Goal: Check status: Check status

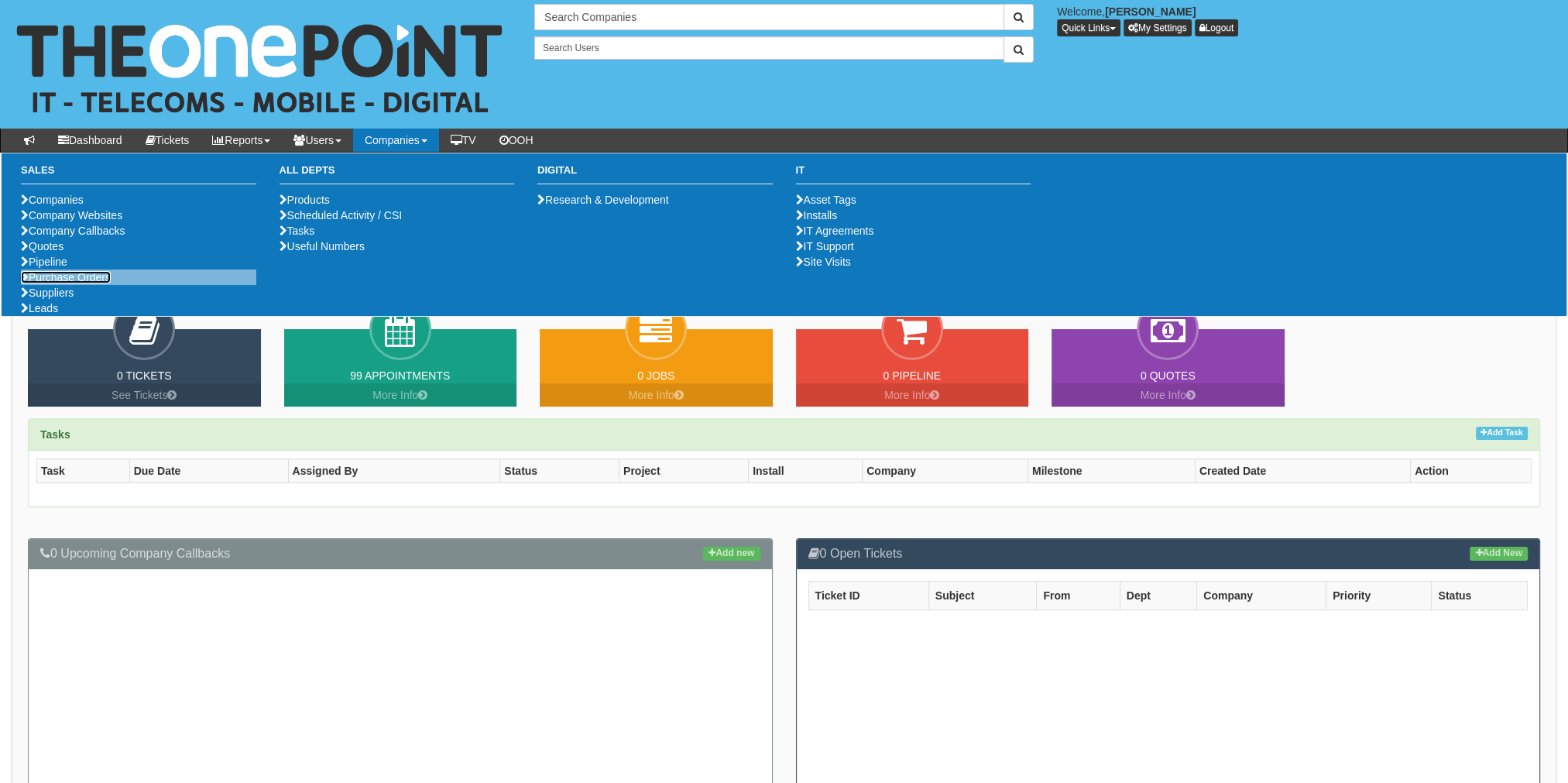
click at [64, 283] on link "Purchase Orders" at bounding box center [66, 277] width 90 height 12
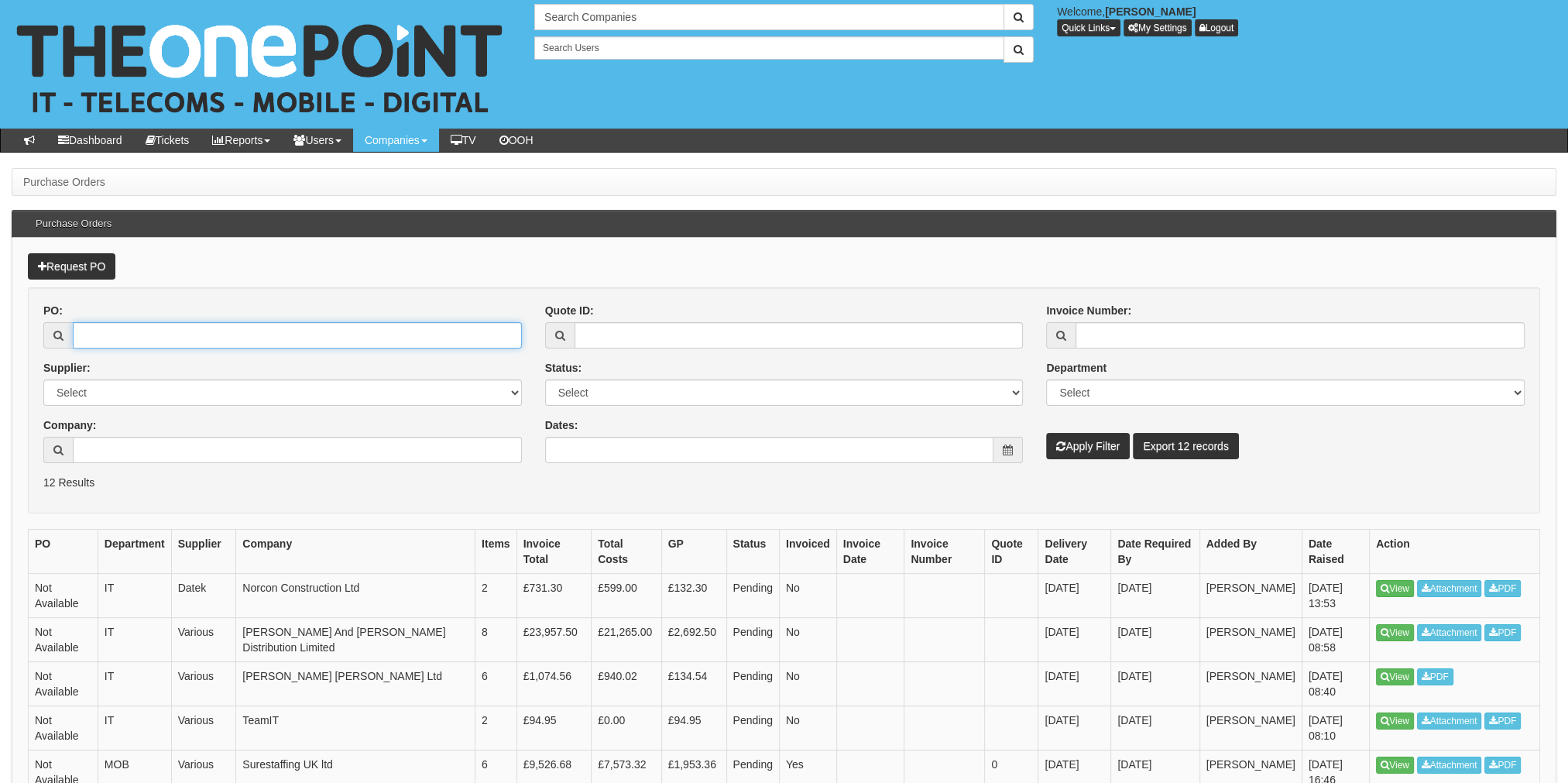
click at [202, 345] on input "PO:" at bounding box center [297, 335] width 449 height 26
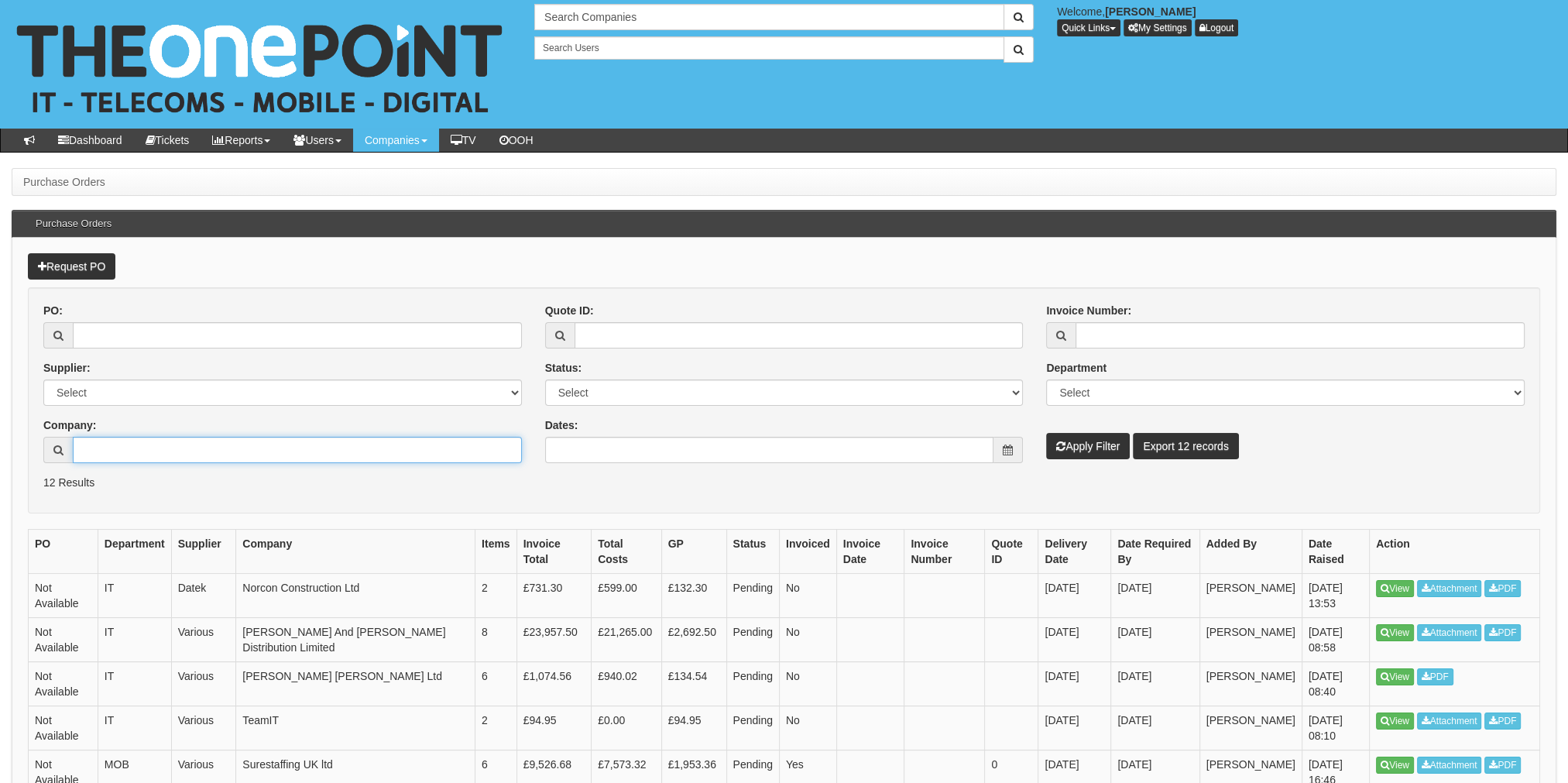
click at [178, 448] on input "Company:" at bounding box center [297, 450] width 449 height 26
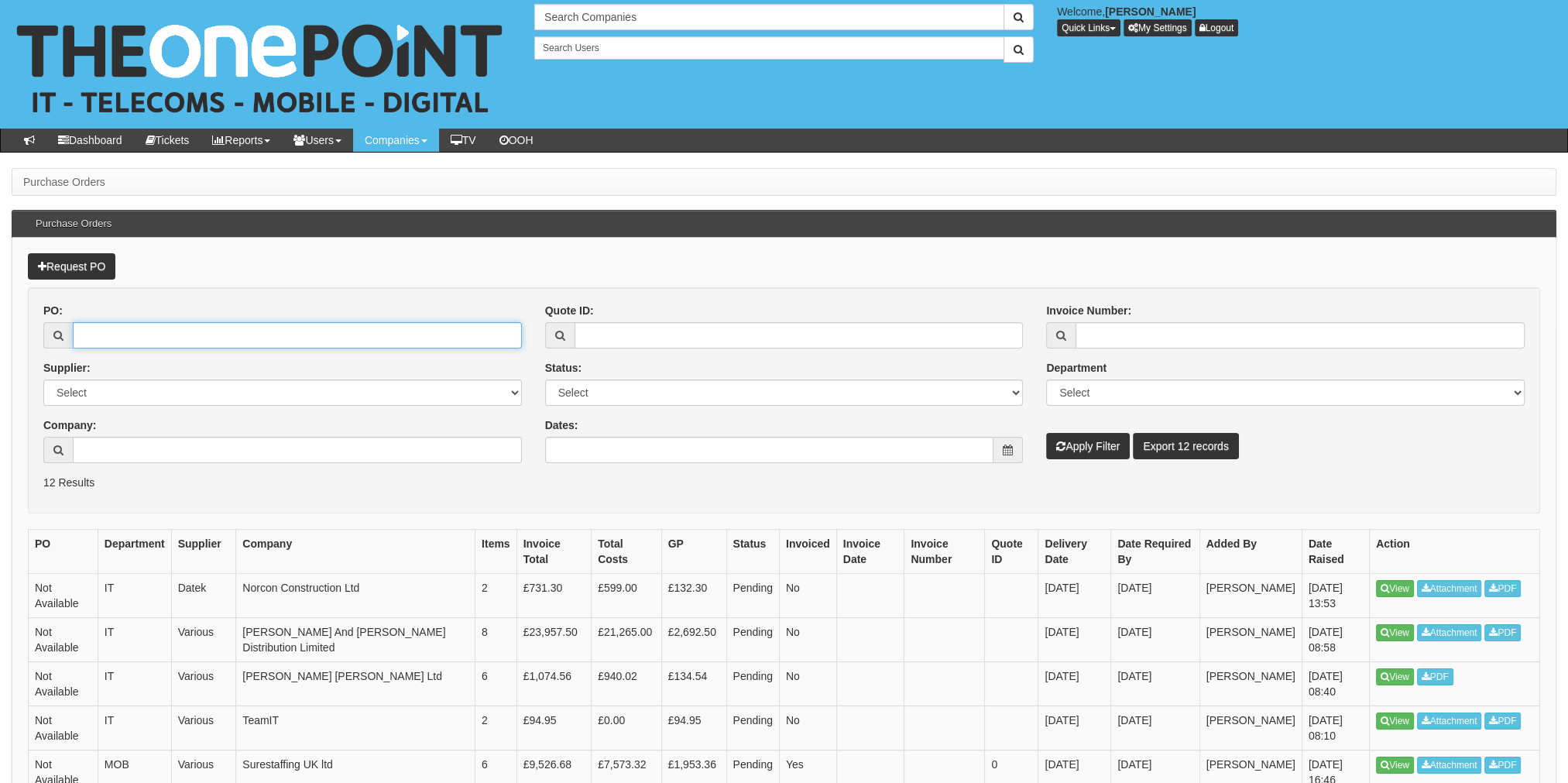
click at [149, 331] on input "PO:" at bounding box center [297, 335] width 449 height 26
paste input "19331"
type input "19331"
click at [1085, 448] on button "Apply Filter" at bounding box center [1088, 446] width 84 height 26
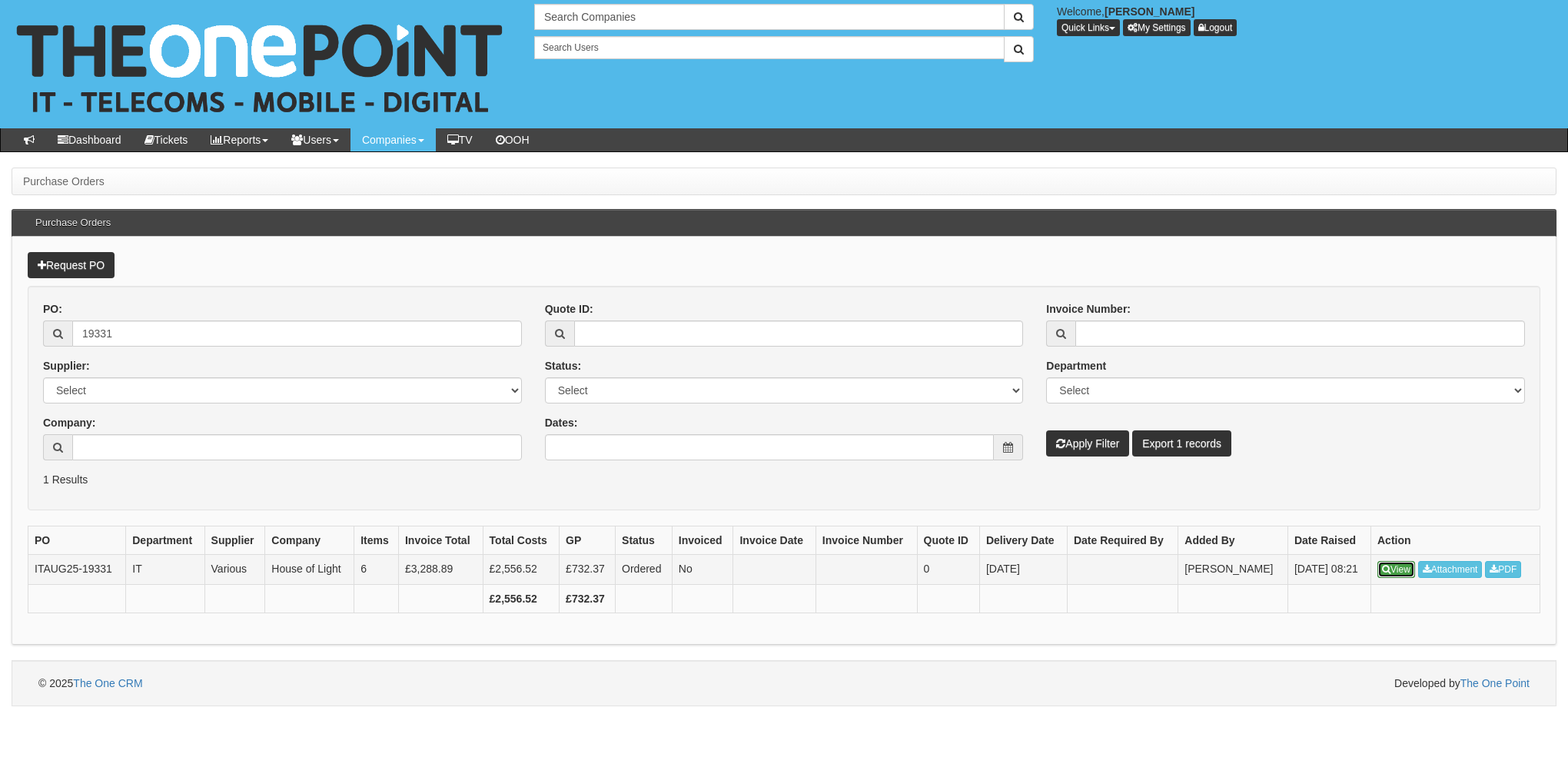
click at [1387, 571] on icon at bounding box center [1386, 570] width 8 height 9
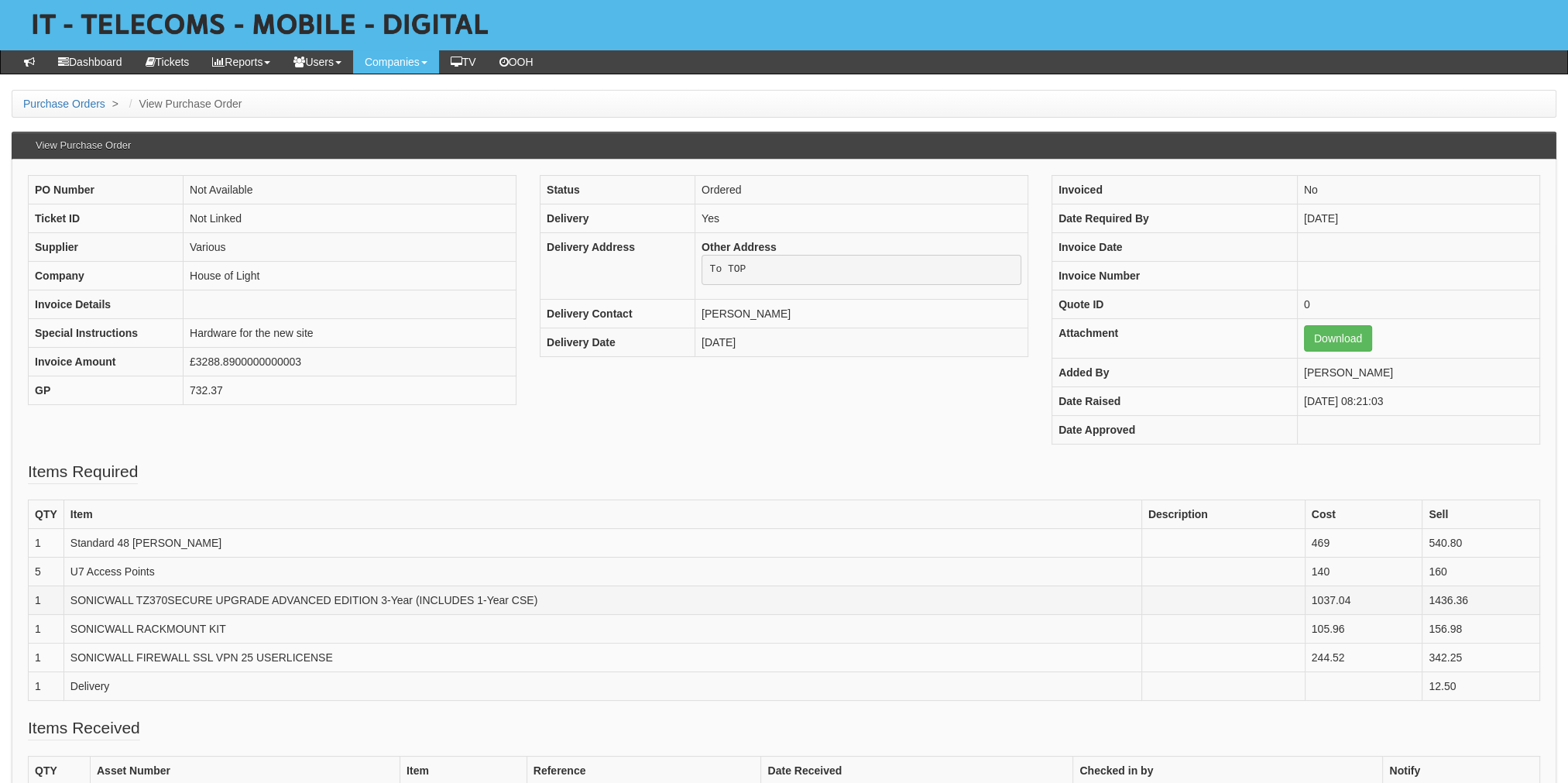
scroll to position [155, 0]
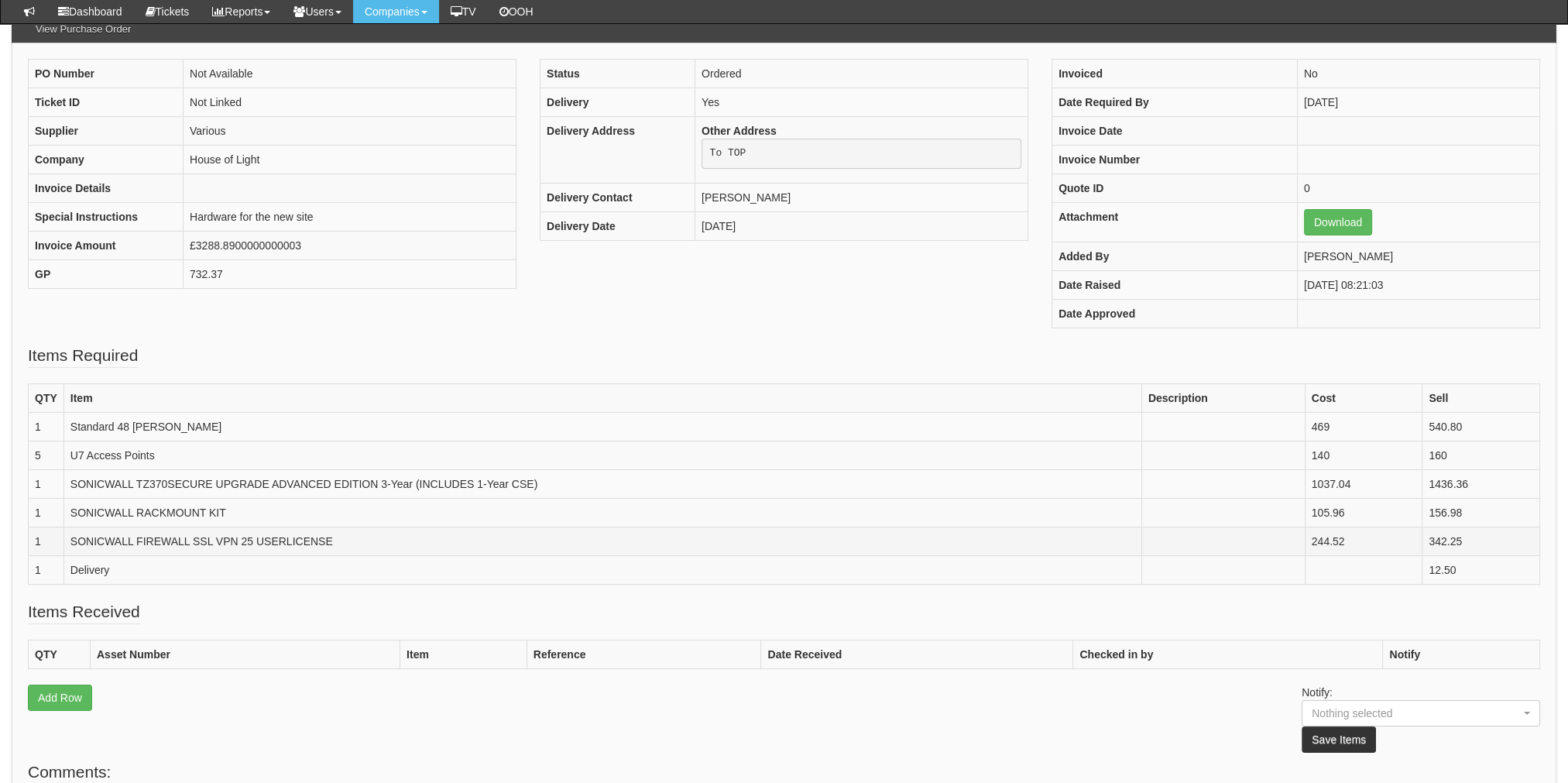
drag, startPoint x: 316, startPoint y: 535, endPoint x: 319, endPoint y: 525, distance: 10.4
click at [320, 535] on td "SONICWALL FIREWALL SSL VPN 25 USERLICENSE" at bounding box center [602, 541] width 1078 height 29
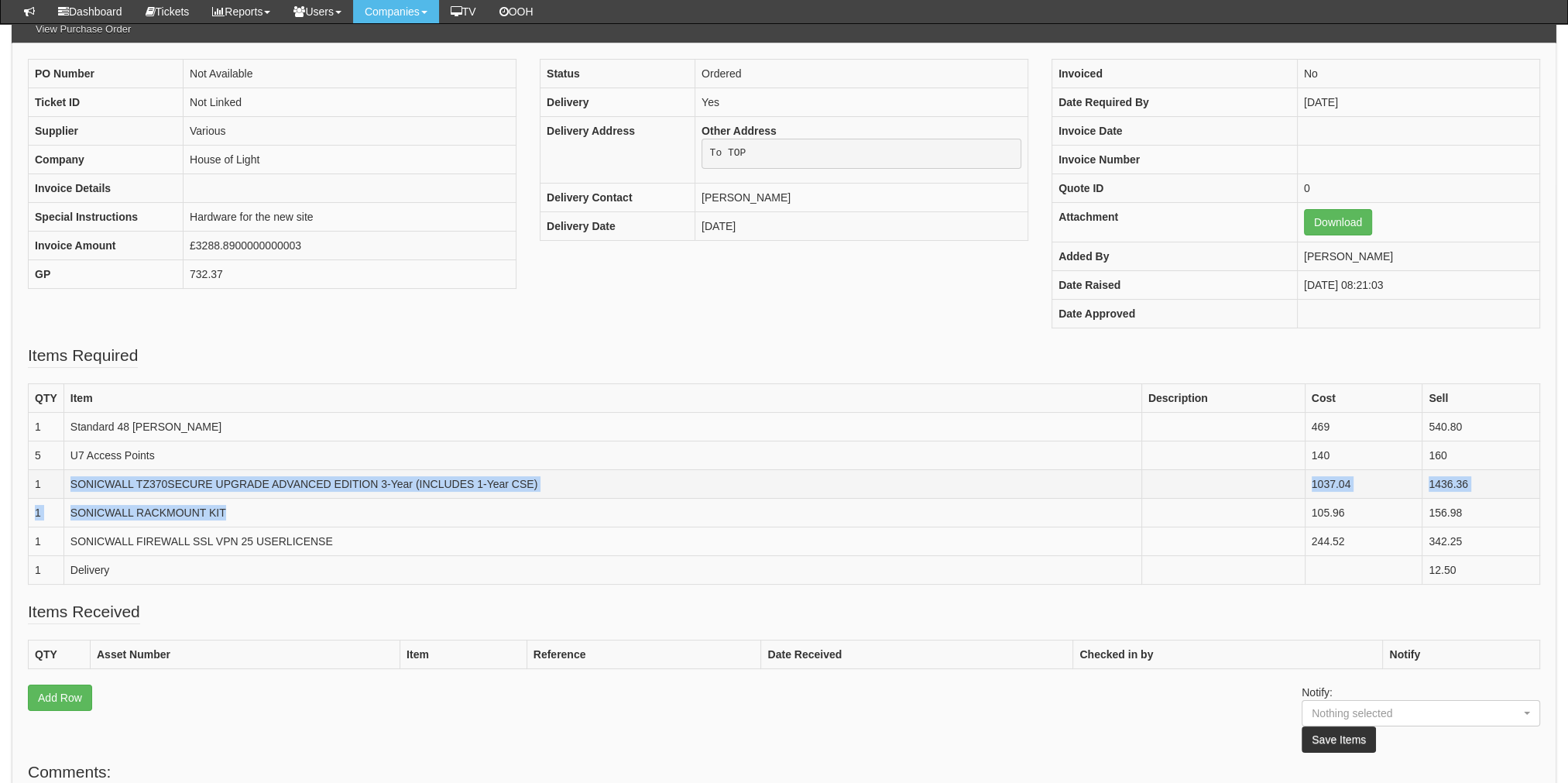
drag, startPoint x: 276, startPoint y: 507, endPoint x: 71, endPoint y: 479, distance: 206.9
click at [71, 479] on tbody "QTY Item Description Cost Sell 1 Standard 48 [PERSON_NAME] 469 540.80 5 U7 Acce…" at bounding box center [784, 483] width 1511 height 200
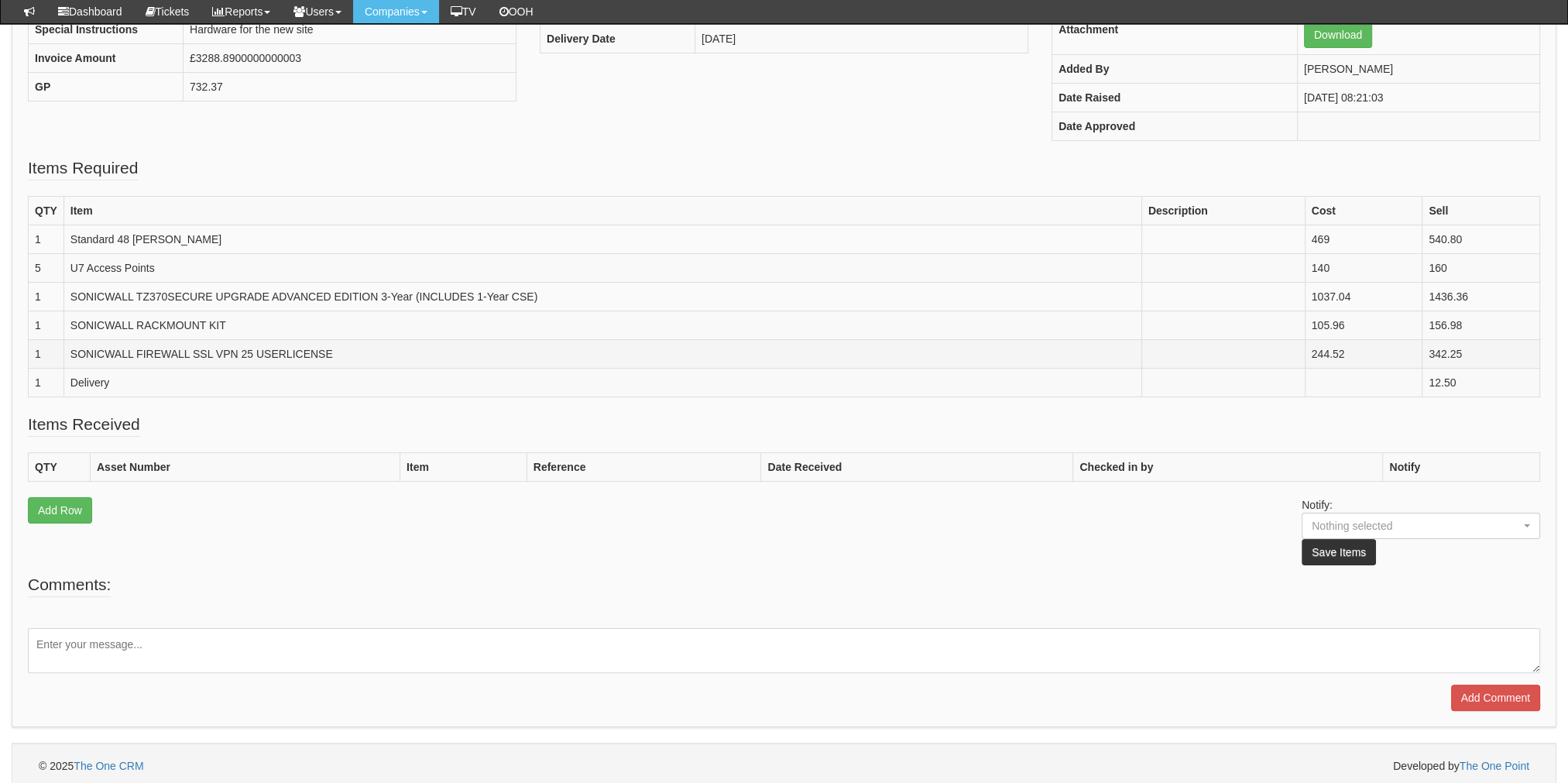
click at [346, 363] on td "SONICWALL FIREWALL SSL VPN 25 USERLICENSE" at bounding box center [602, 353] width 1078 height 29
click at [1394, 345] on td "244.52" at bounding box center [1364, 353] width 118 height 29
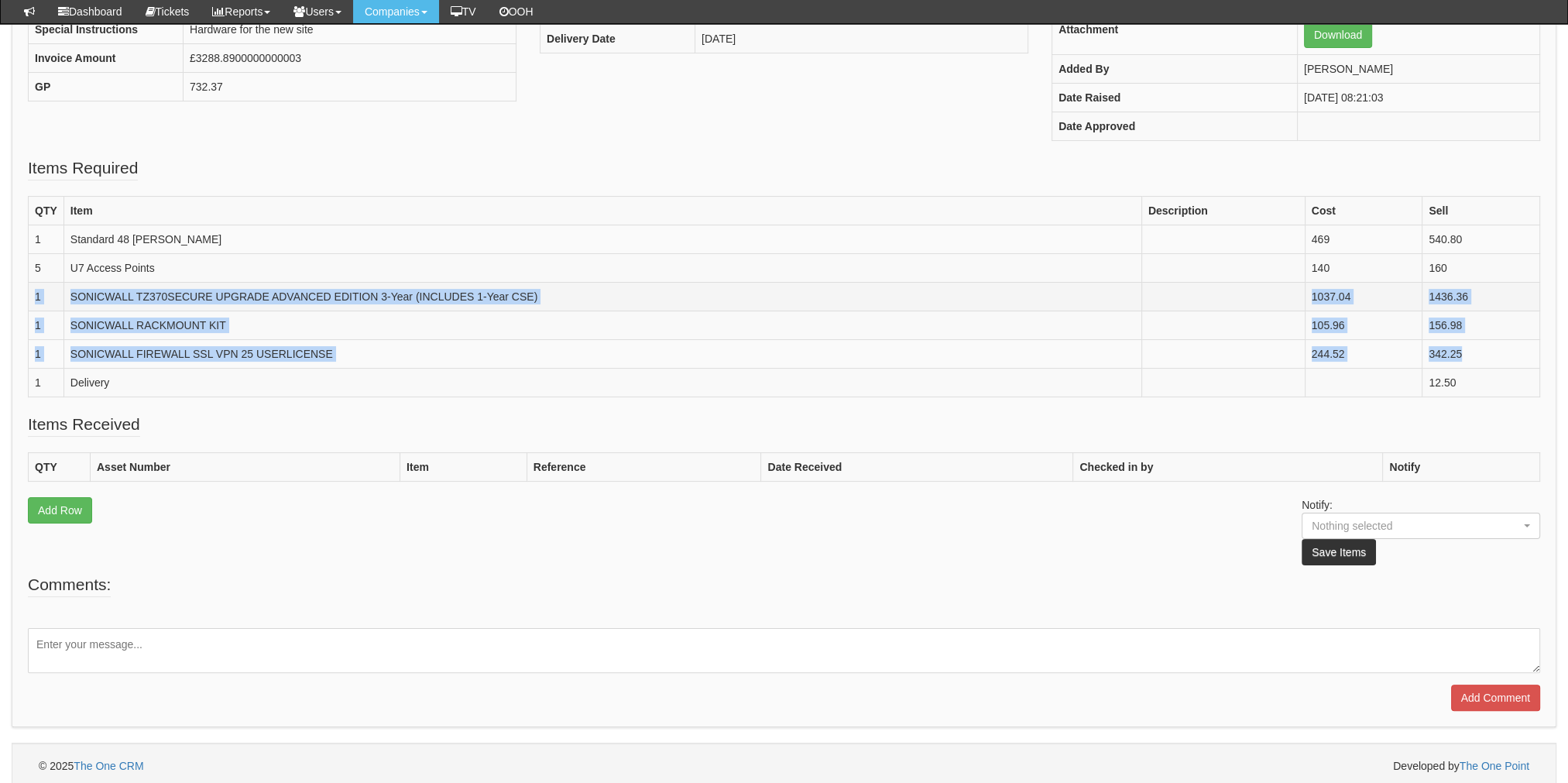
drag, startPoint x: 1493, startPoint y: 343, endPoint x: 32, endPoint y: 286, distance: 1462.1
click at [32, 286] on tbody "QTY Item Description Cost Sell 1 Standard 48 [PERSON_NAME] 469 540.80 5 U7 Acce…" at bounding box center [784, 296] width 1511 height 200
copy tbody "1 SONICWALL TZ370SECURE UPGRADE ADVANCED EDITION 3-Year (INCLUDES 1-Year CSE) 1…"
